Goal: Task Accomplishment & Management: Use online tool/utility

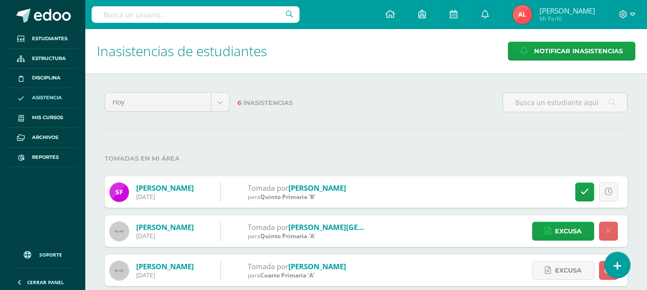
click at [518, 158] on label "Tomadas en mi área" at bounding box center [366, 159] width 523 height 20
click at [46, 156] on span "Reportes" at bounding box center [45, 158] width 27 height 8
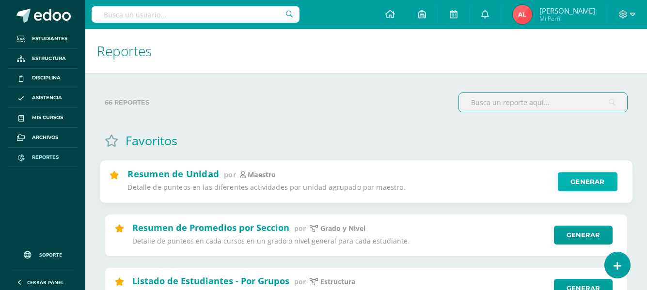
click at [575, 182] on link "Generar" at bounding box center [588, 181] width 60 height 19
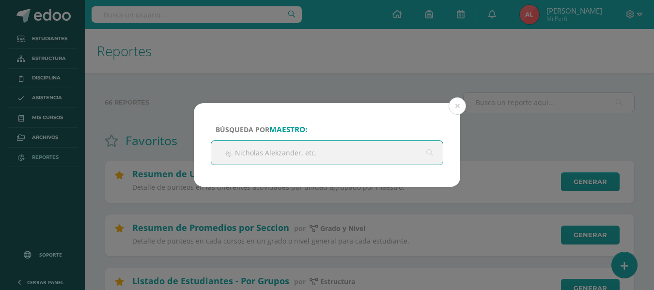
click at [257, 151] on input "text" at bounding box center [327, 153] width 232 height 24
type input "[PERSON_NAME] zamu"
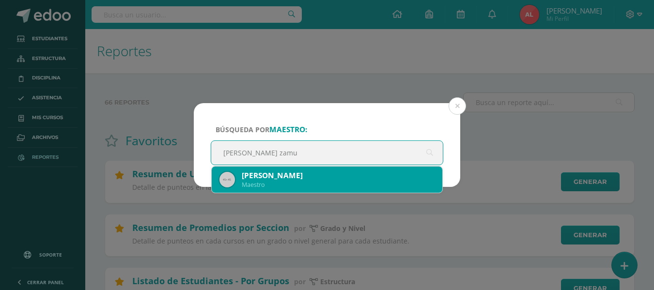
click at [256, 178] on div "[PERSON_NAME]" at bounding box center [338, 175] width 193 height 10
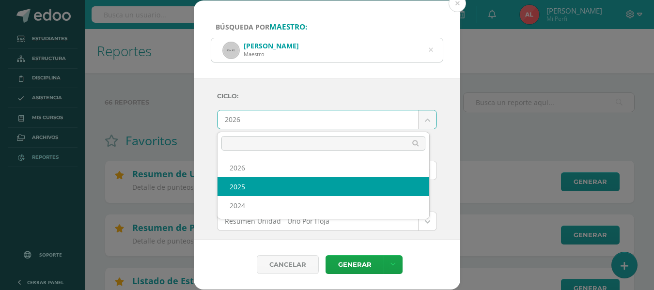
select select "2"
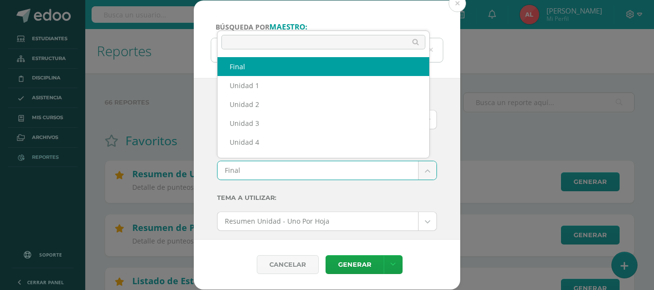
scroll to position [13, 0]
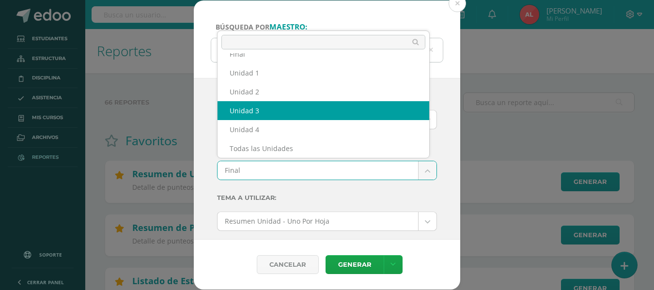
select select "Unidad 3"
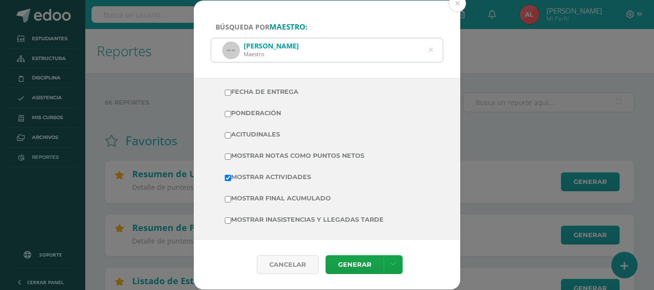
scroll to position [242, 0]
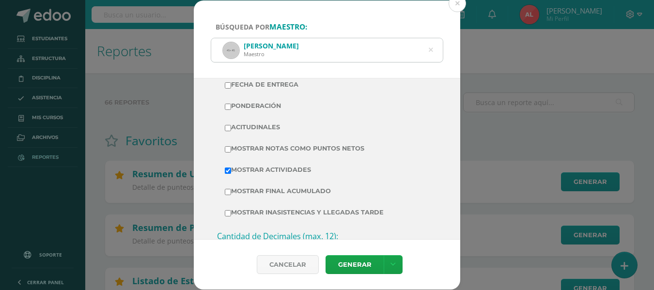
click at [228, 150] on input "Mostrar Notas Como Puntos Netos" at bounding box center [228, 149] width 6 height 6
checkbox input "true"
click at [348, 262] on link "Generar" at bounding box center [354, 264] width 58 height 19
click at [431, 51] on icon at bounding box center [431, 50] width 4 height 25
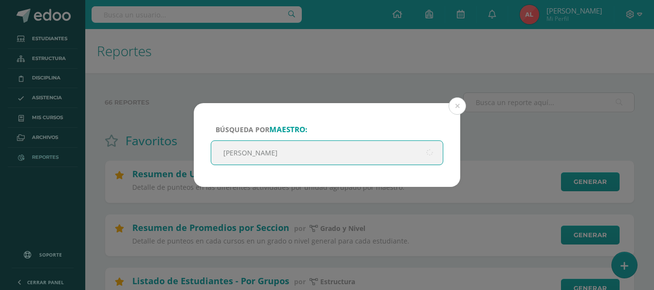
type input "[PERSON_NAME]"
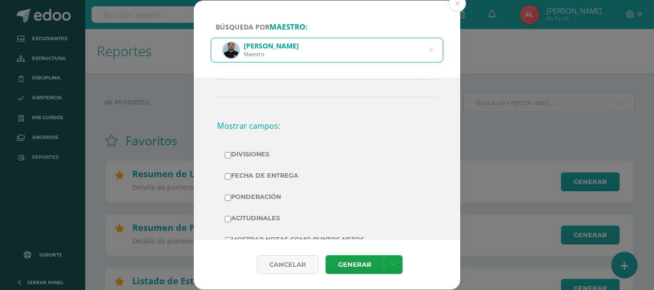
scroll to position [0, 0]
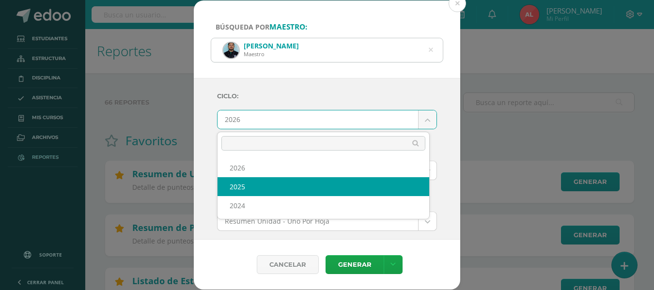
select select "2"
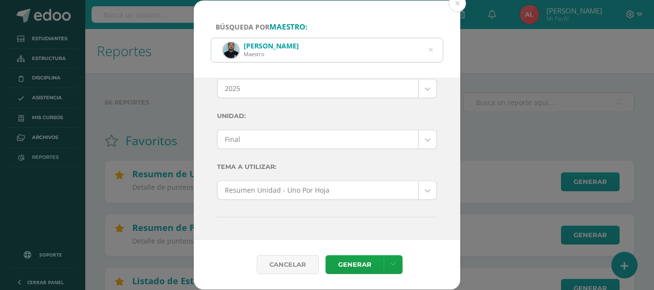
scroll to position [48, 0]
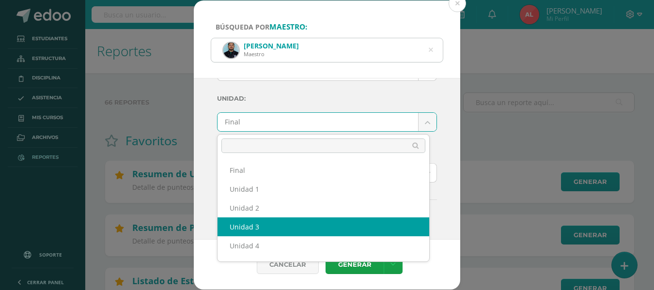
select select "Unidad 3"
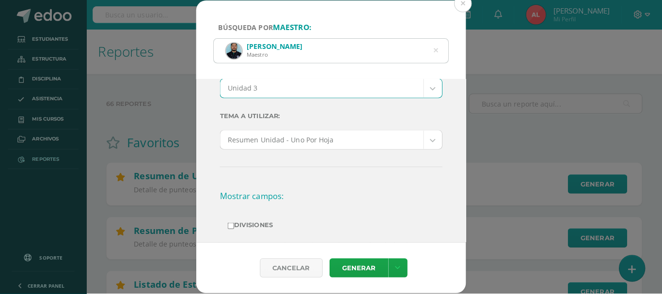
scroll to position [242, 0]
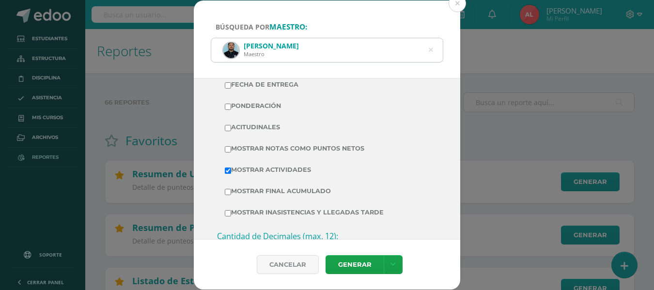
click at [229, 147] on input "Mostrar Notas Como Puntos Netos" at bounding box center [228, 149] width 6 height 6
checkbox input "true"
click at [337, 263] on link "Generar" at bounding box center [354, 264] width 58 height 19
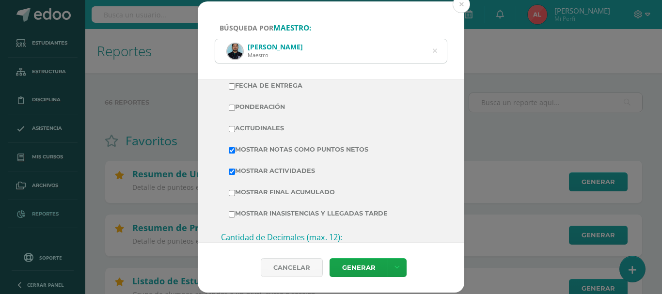
click at [435, 52] on icon at bounding box center [435, 51] width 4 height 25
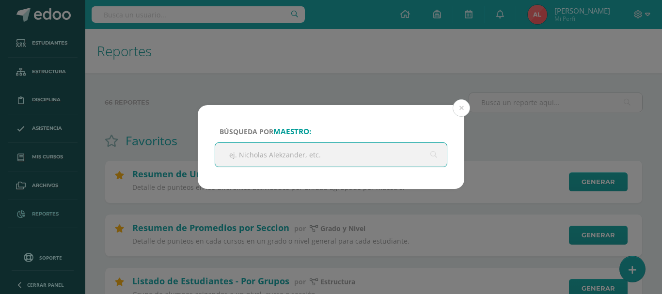
click at [325, 151] on input "text" at bounding box center [331, 155] width 232 height 24
type input "[PERSON_NAME]"
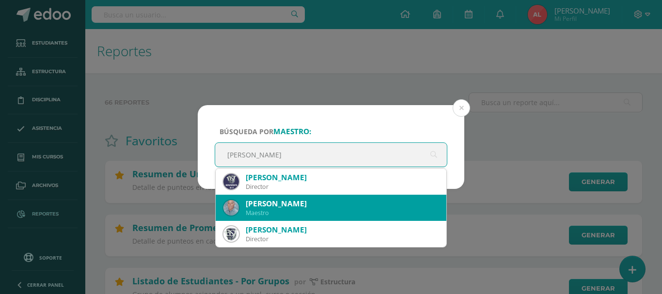
click at [290, 204] on div "[PERSON_NAME]" at bounding box center [342, 204] width 193 height 10
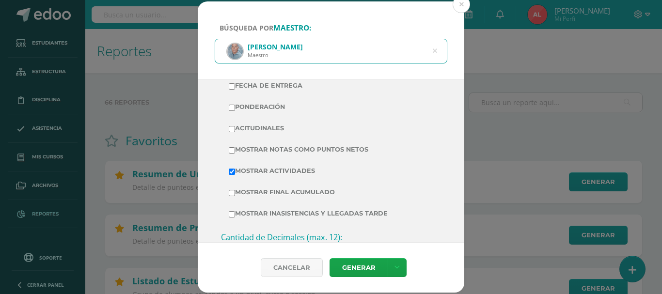
scroll to position [0, 0]
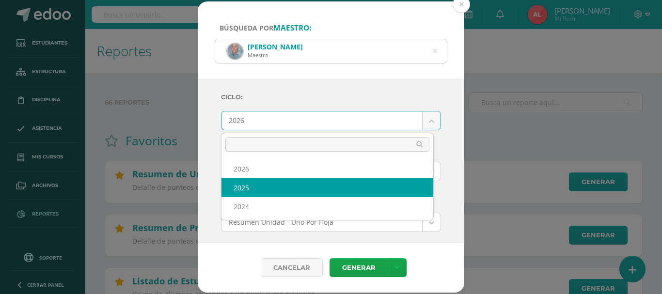
select select "2"
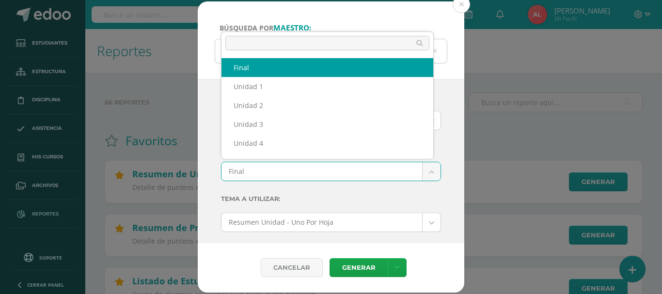
scroll to position [13, 0]
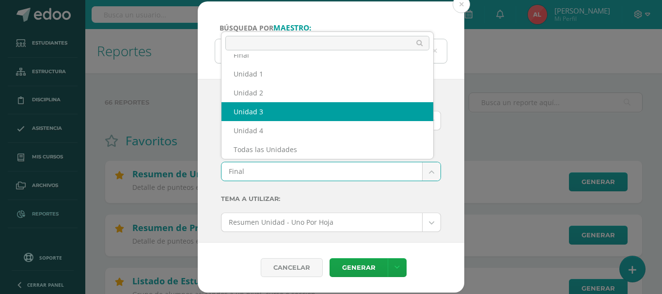
select select "Unidad 3"
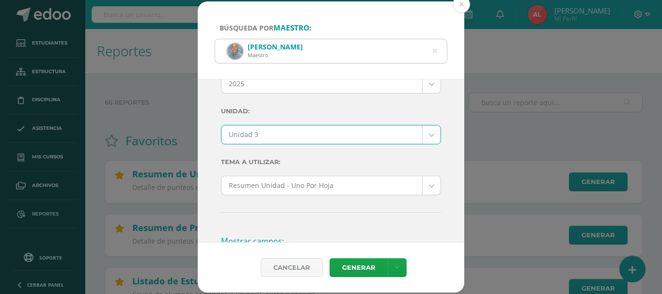
scroll to position [194, 0]
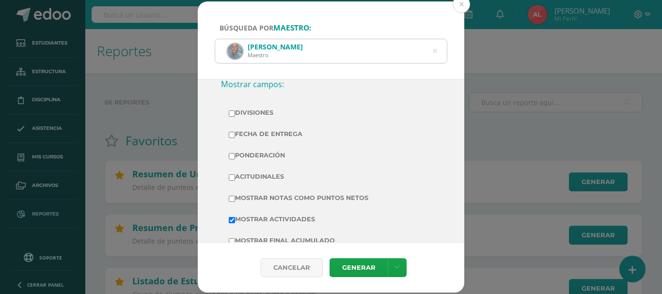
drag, startPoint x: 232, startPoint y: 200, endPoint x: 248, endPoint y: 205, distance: 17.0
click at [231, 202] on label "Mostrar Notas Como Puntos Netos" at bounding box center [331, 198] width 204 height 14
click at [231, 202] on input "Mostrar Notas Como Puntos Netos" at bounding box center [232, 199] width 6 height 6
checkbox input "true"
click at [350, 263] on link "Generar" at bounding box center [358, 267] width 58 height 19
